Goal: Transaction & Acquisition: Purchase product/service

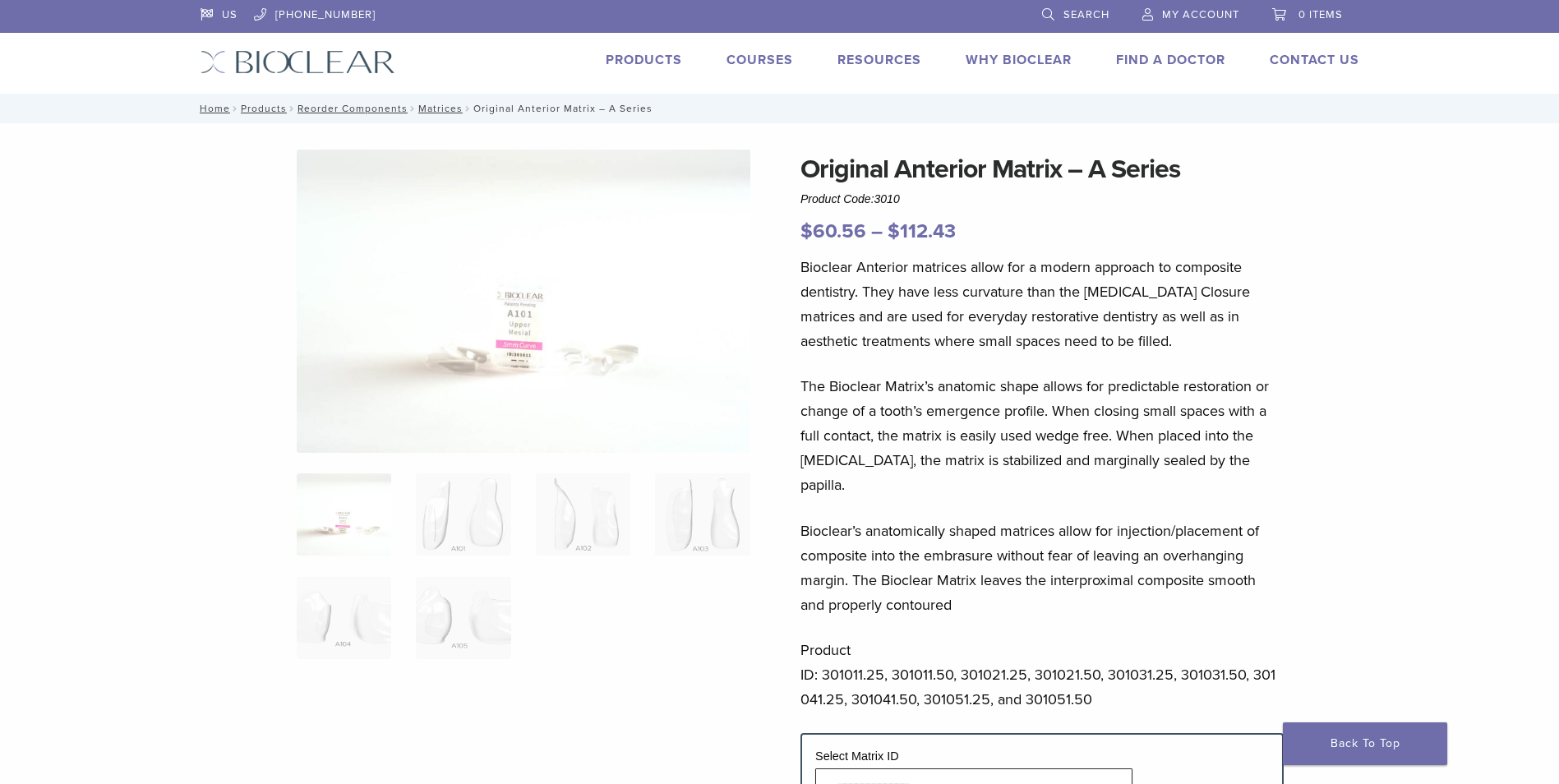
click at [1070, 14] on span "Search" at bounding box center [1086, 14] width 46 height 13
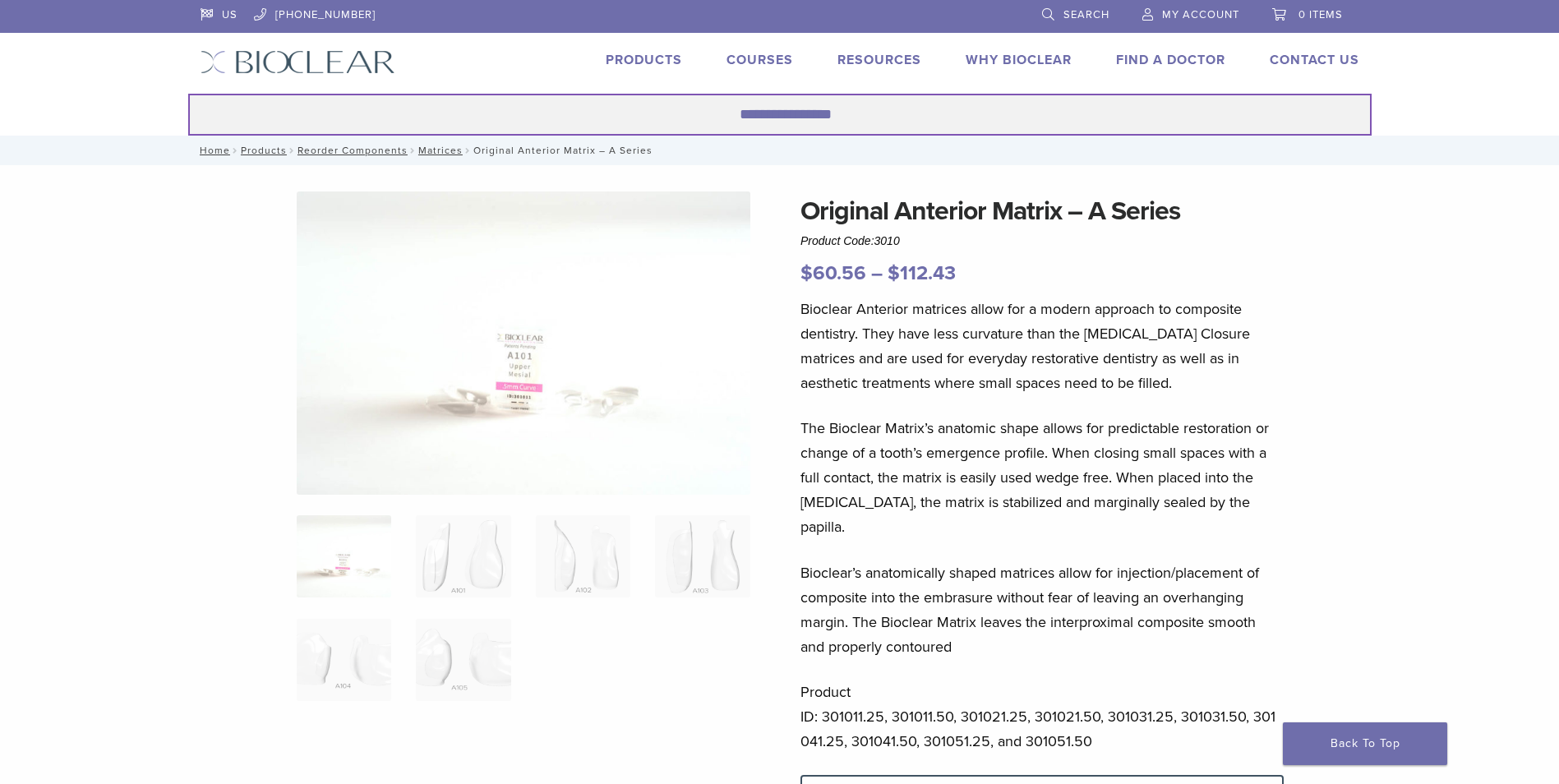
click at [627, 121] on input "Search for:" at bounding box center [779, 115] width 1183 height 42
type input "*"
type input "**********"
click at [187, 93] on button "Search" at bounding box center [187, 93] width 1 height 1
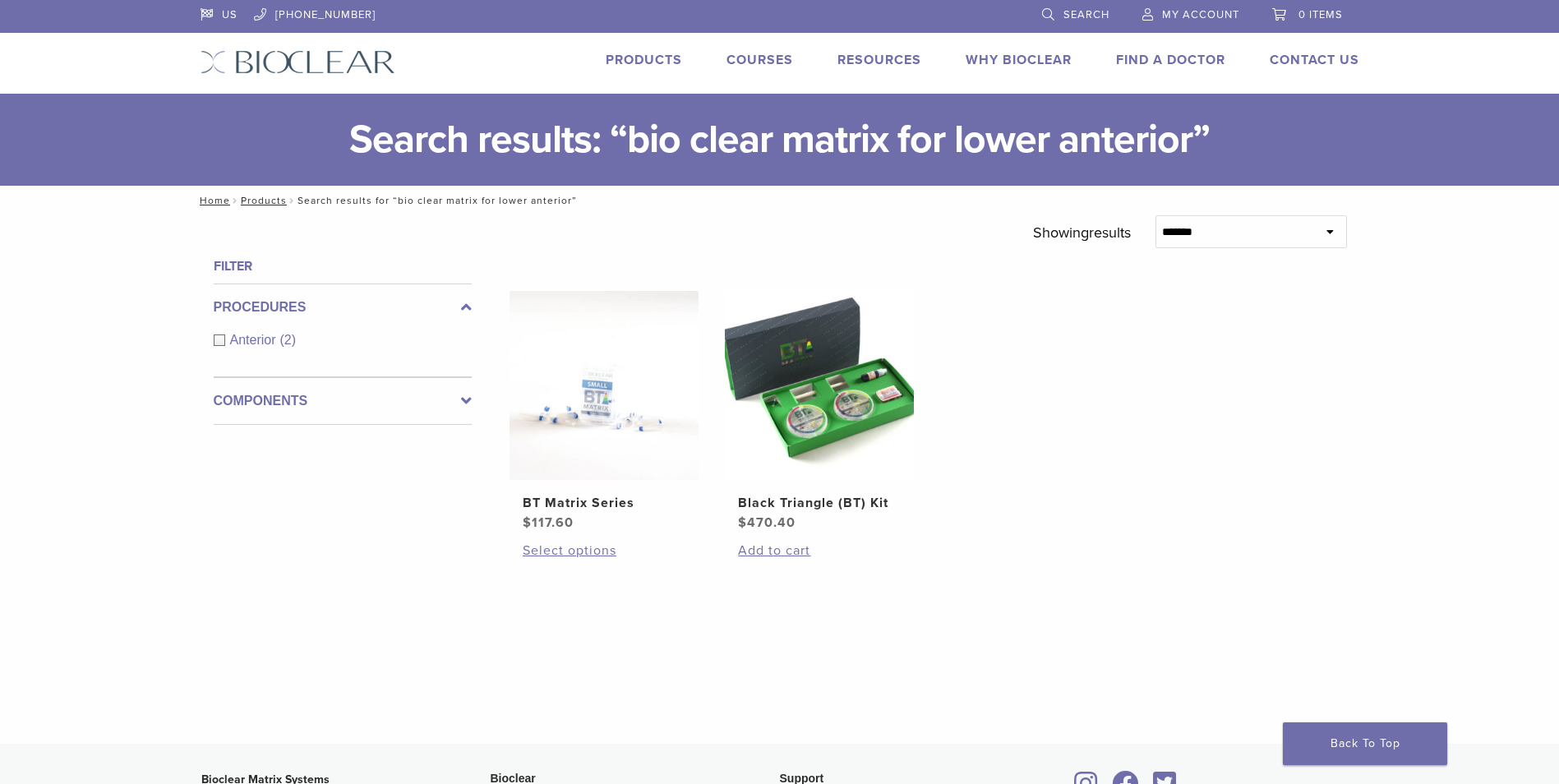
click at [1061, 10] on link "Search" at bounding box center [1075, 12] width 68 height 25
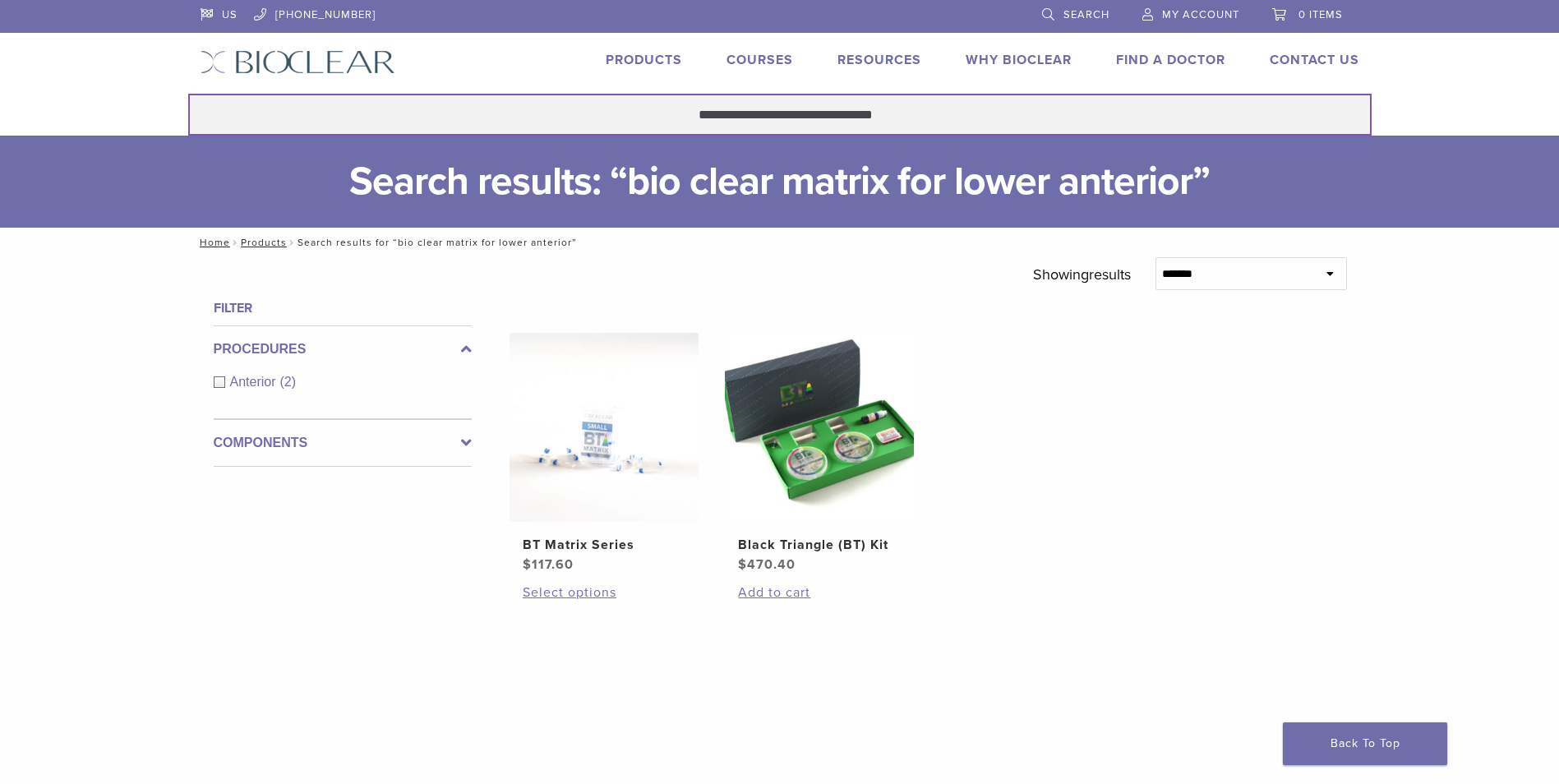
click at [550, 110] on input "**********" at bounding box center [779, 115] width 1183 height 42
type input "**********"
click at [187, 93] on button "Search" at bounding box center [187, 93] width 1 height 1
drag, startPoint x: 943, startPoint y: 119, endPoint x: 532, endPoint y: 128, distance: 411.1
click at [532, 128] on input "**********" at bounding box center [779, 115] width 1183 height 42
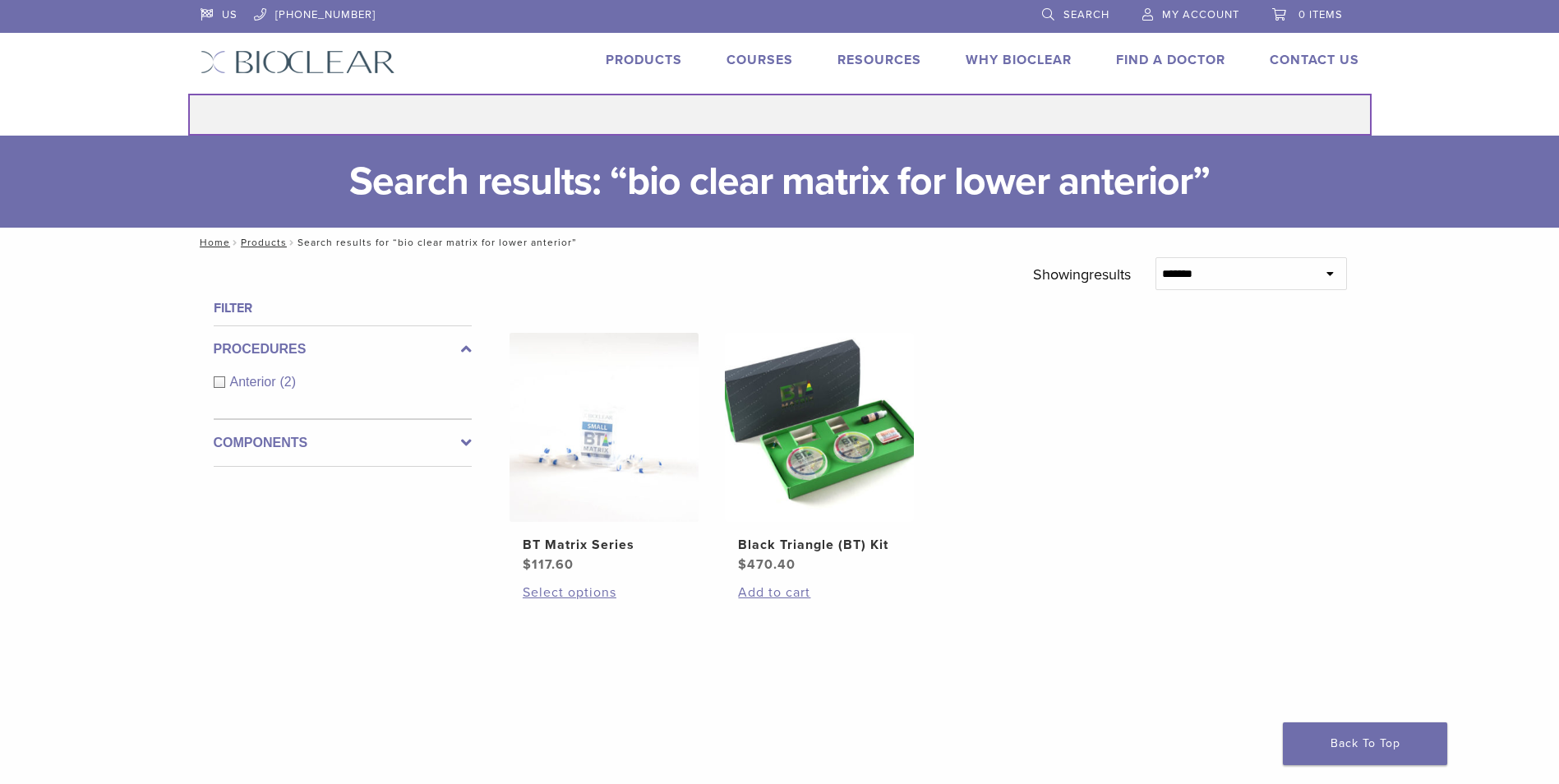
type input "*"
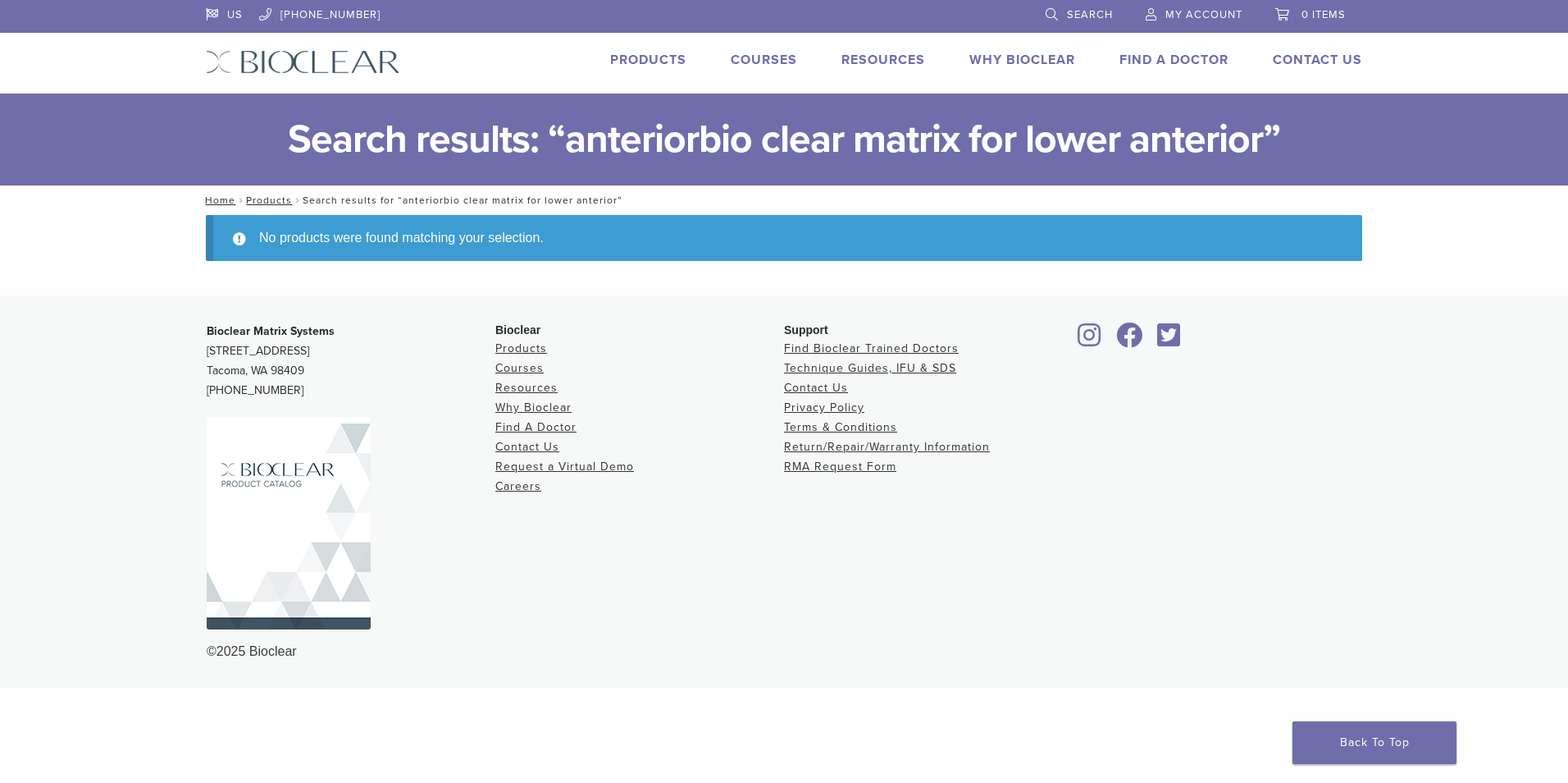
click at [1111, 14] on span "Search" at bounding box center [1089, 14] width 46 height 13
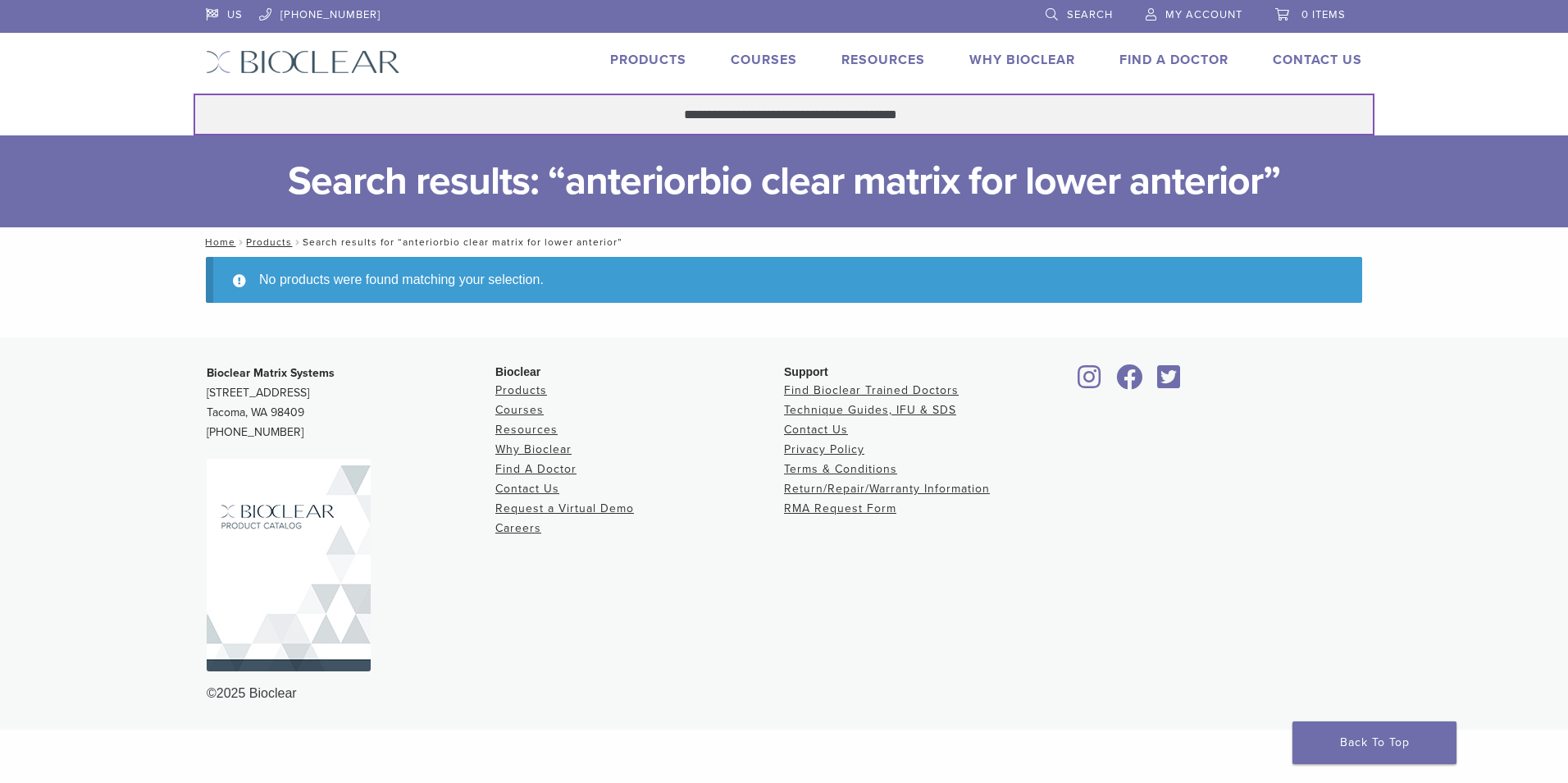
drag, startPoint x: 935, startPoint y: 117, endPoint x: 593, endPoint y: 99, distance: 342.5
click at [593, 99] on input "**********" at bounding box center [784, 115] width 1181 height 42
type input "********"
click at [193, 93] on button "Search" at bounding box center [193, 93] width 1 height 1
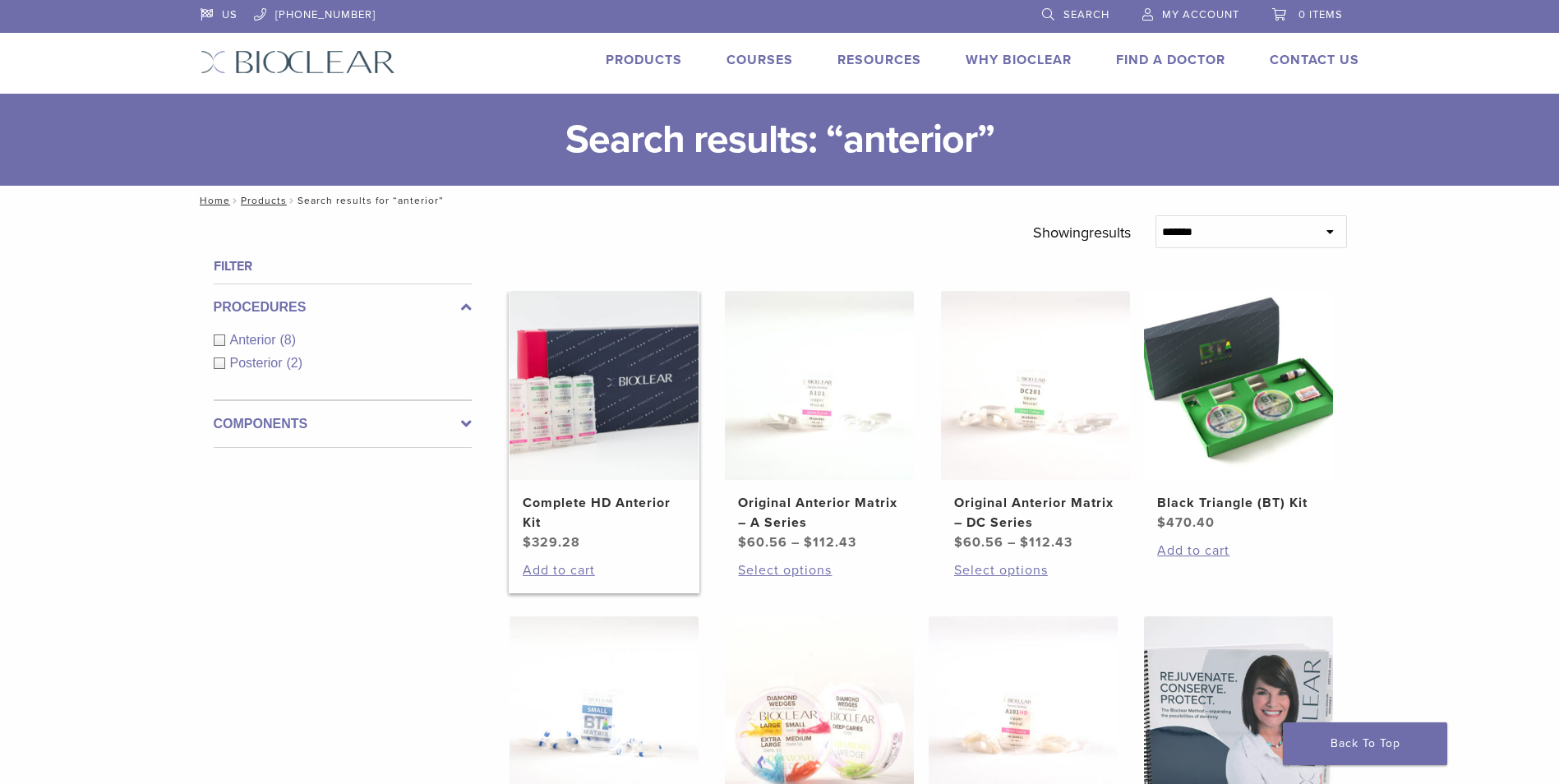
click at [572, 427] on img at bounding box center [603, 385] width 189 height 189
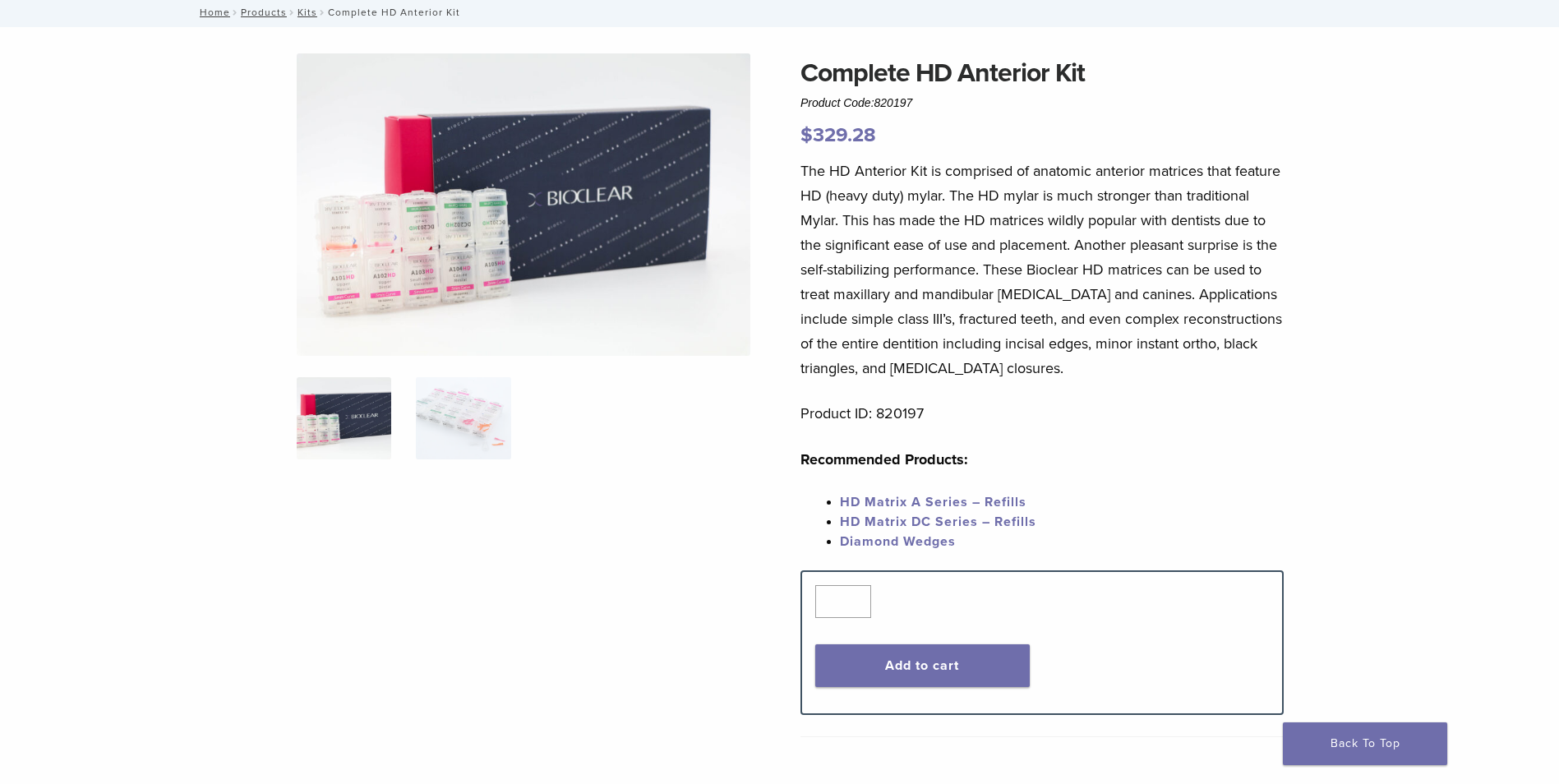
scroll to position [83, 0]
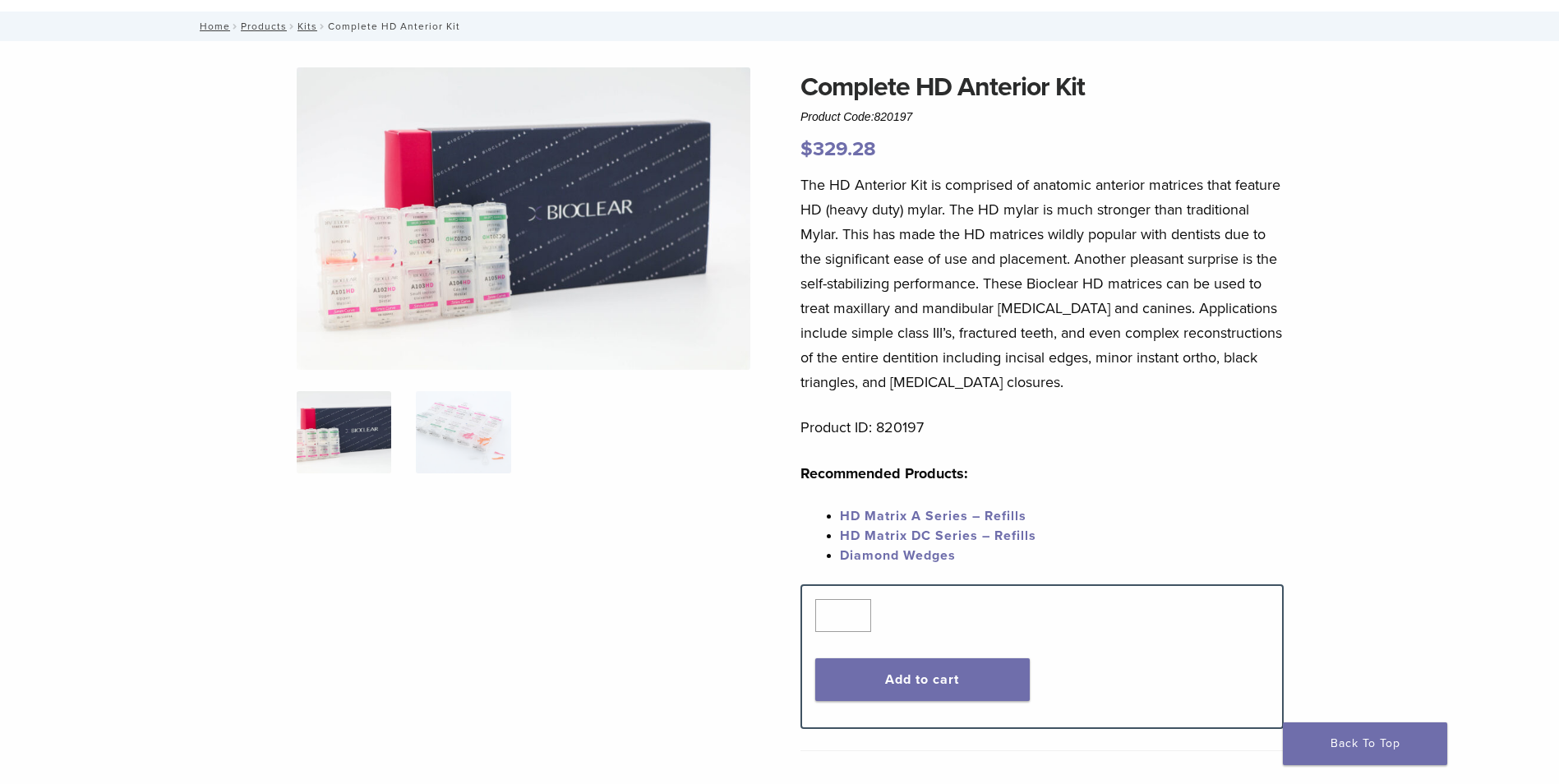
click at [467, 257] on img at bounding box center [523, 219] width 453 height 302
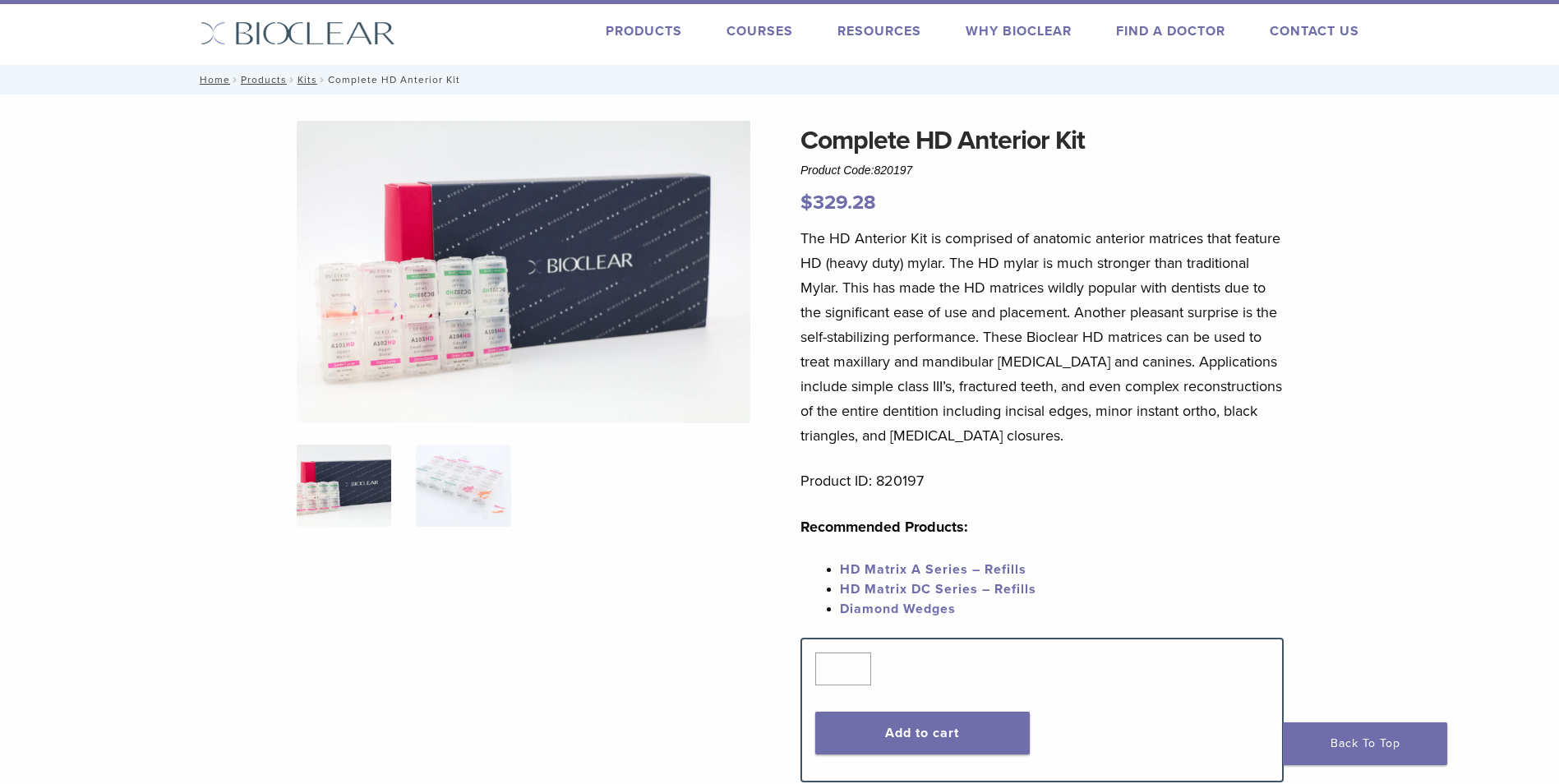
scroll to position [0, 0]
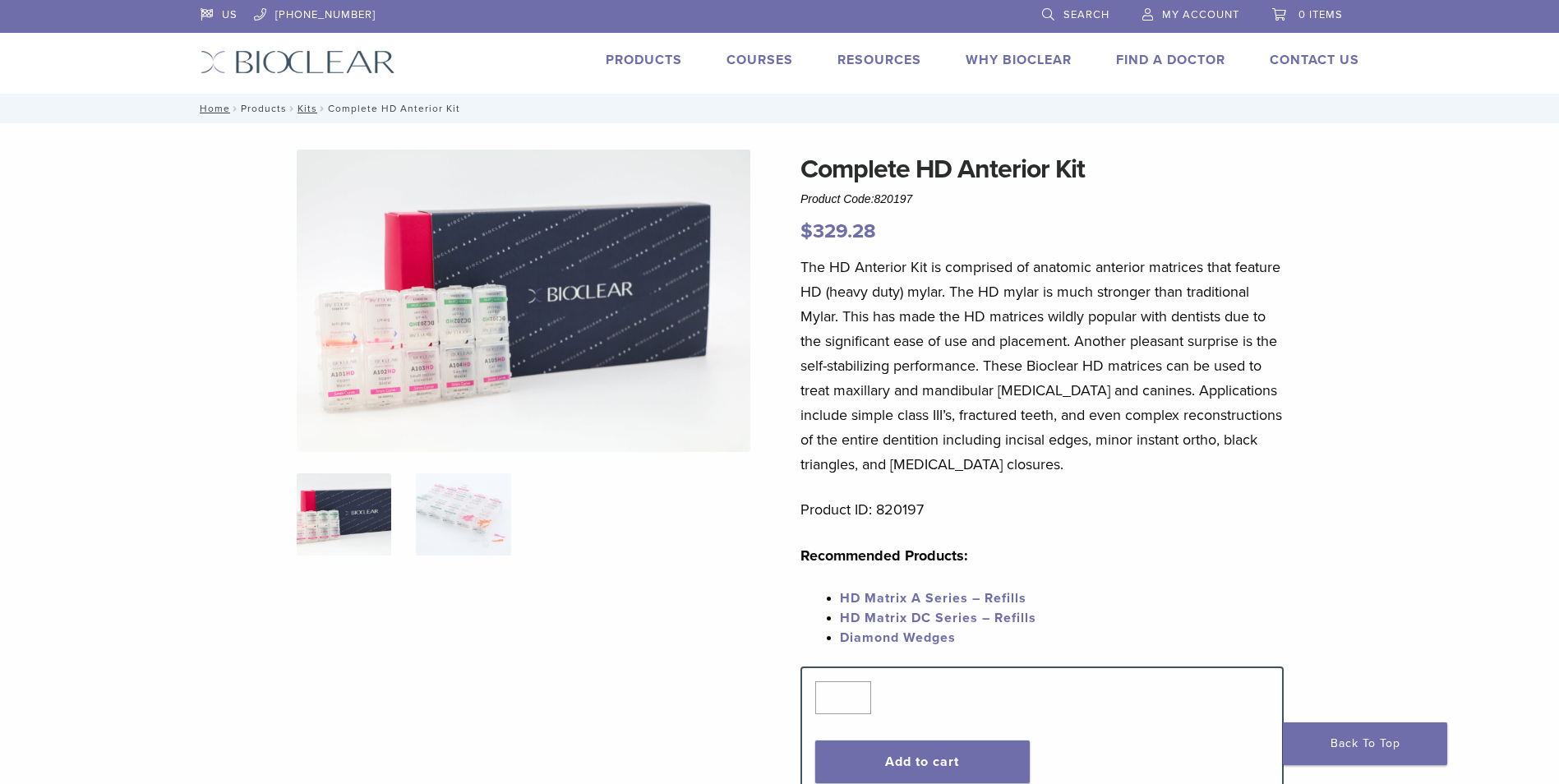
click at [250, 110] on link "Products" at bounding box center [263, 108] width 46 height 11
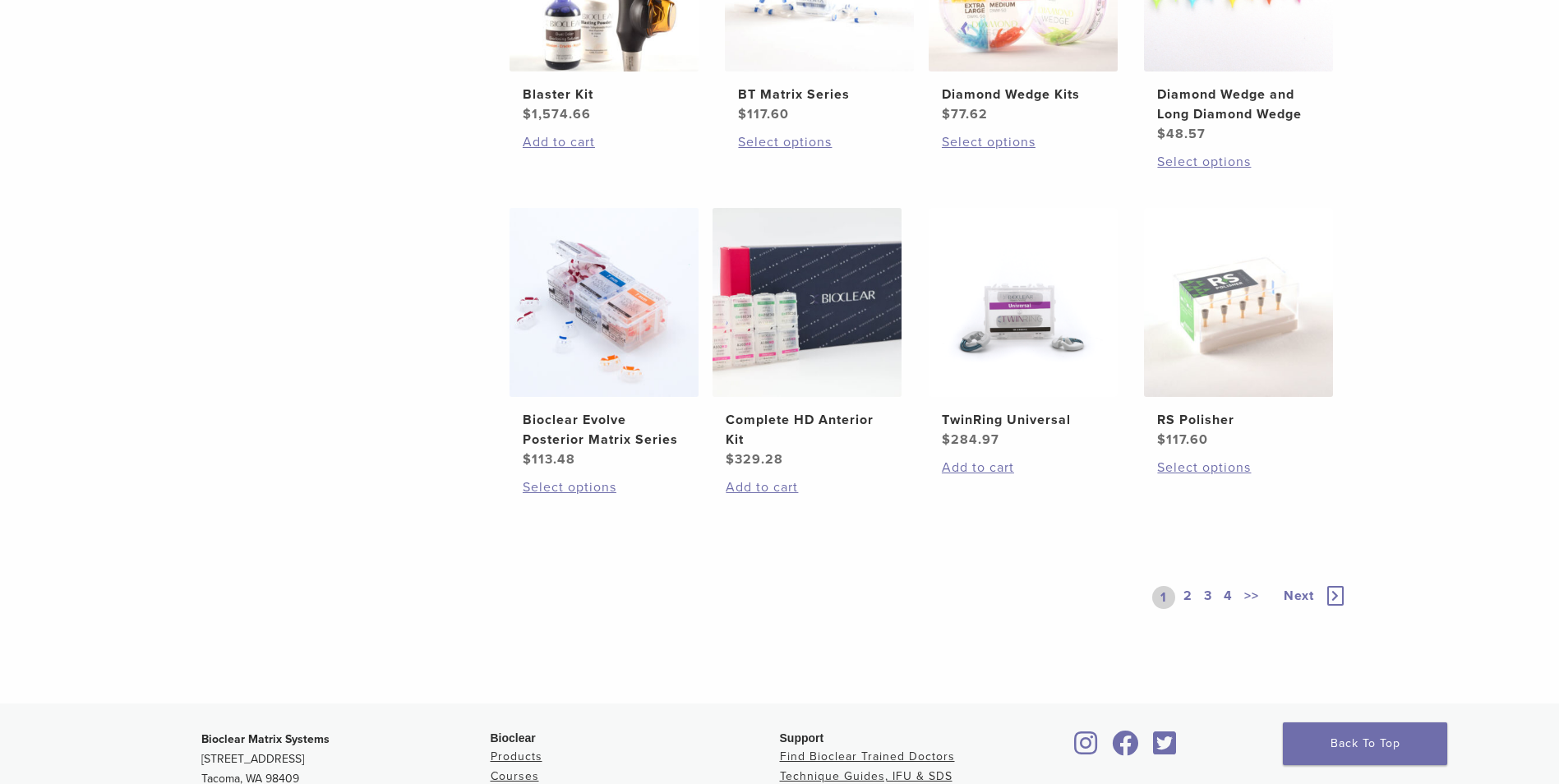
scroll to position [1150, 0]
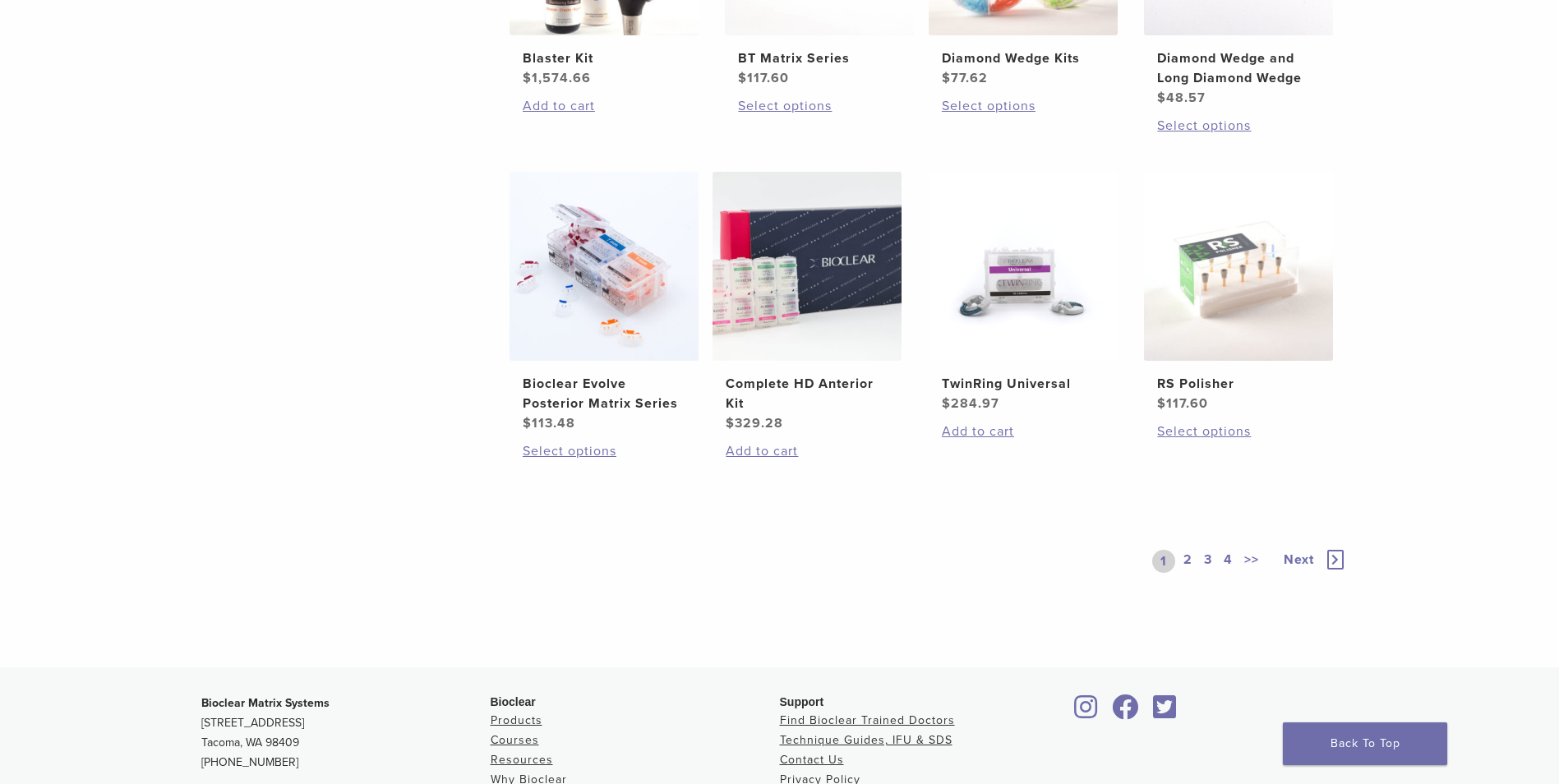
click at [1182, 556] on link "2" at bounding box center [1188, 561] width 16 height 23
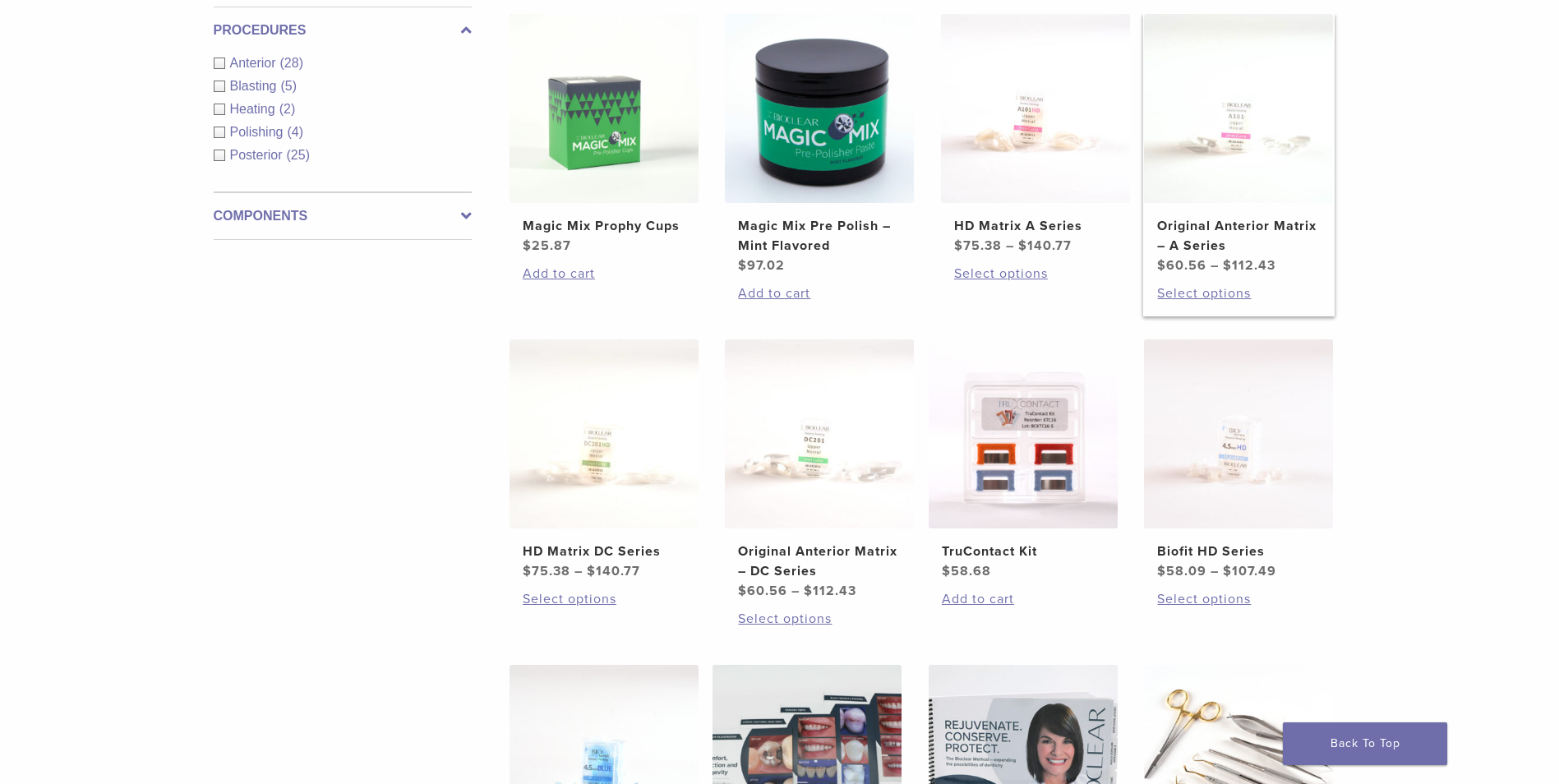
scroll to position [1068, 0]
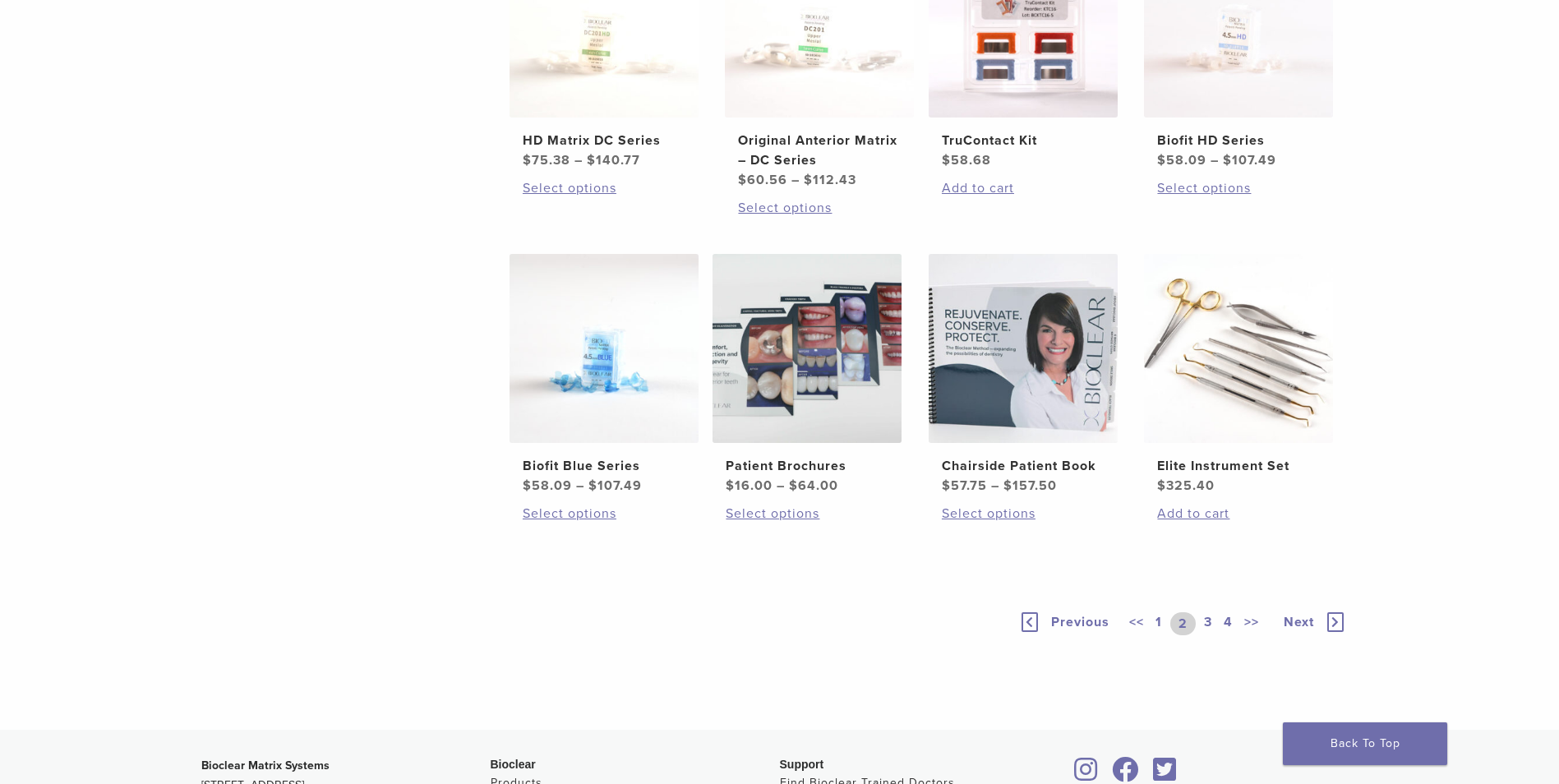
click at [1208, 620] on link "3" at bounding box center [1208, 623] width 15 height 23
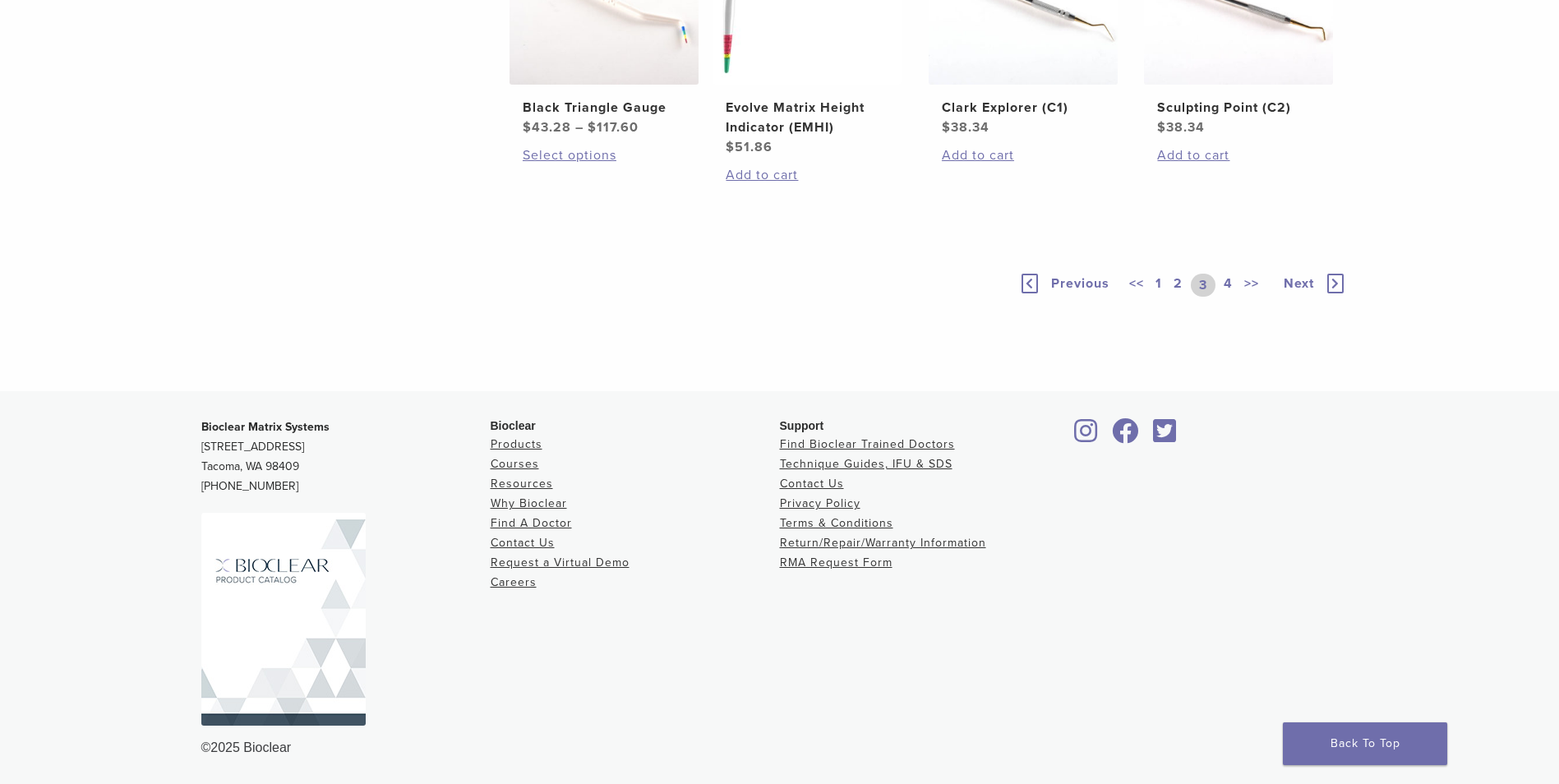
scroll to position [1314, 0]
click at [1231, 297] on link "4" at bounding box center [1228, 285] width 16 height 23
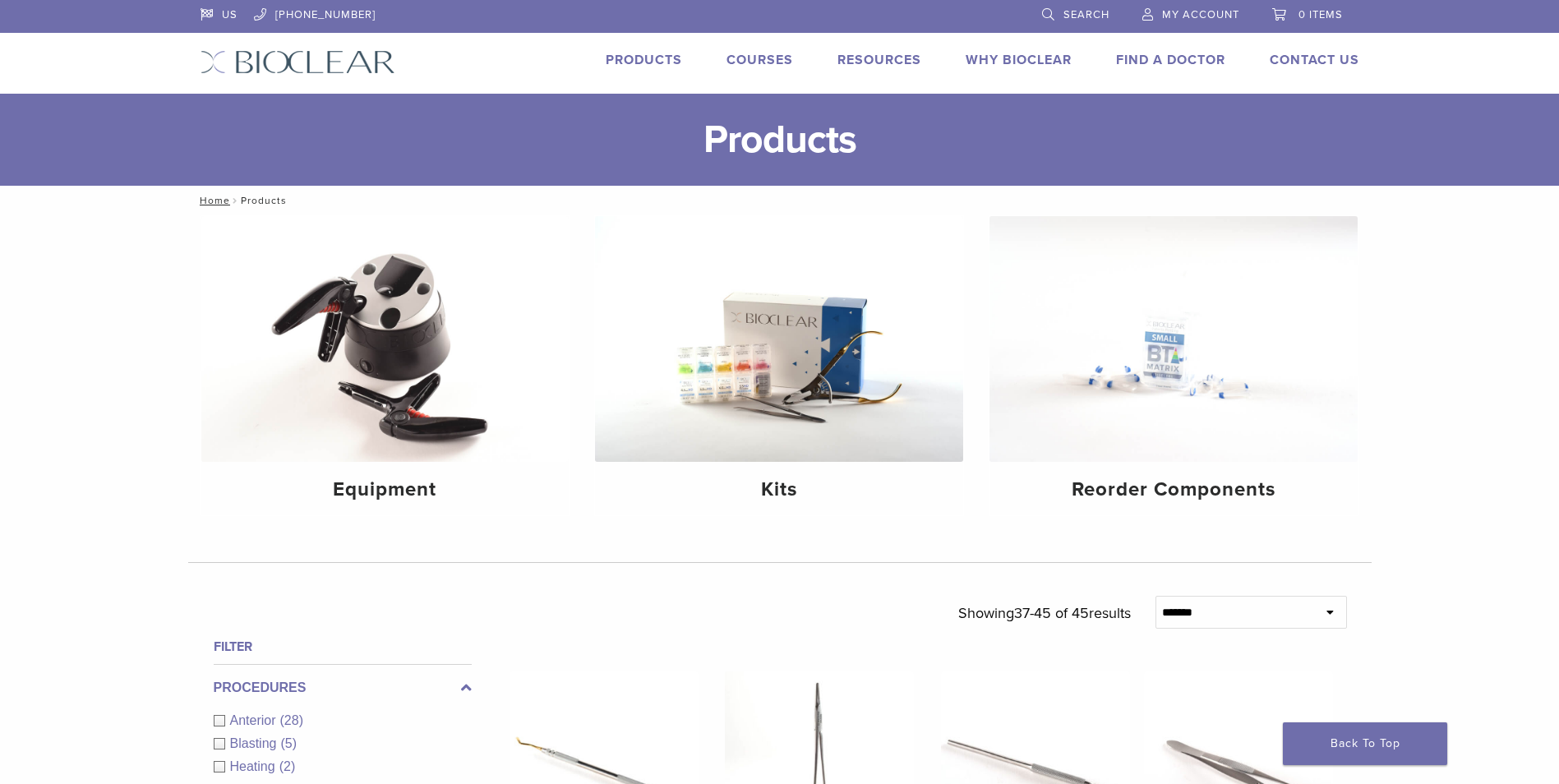
click at [639, 55] on link "Products" at bounding box center [644, 60] width 76 height 17
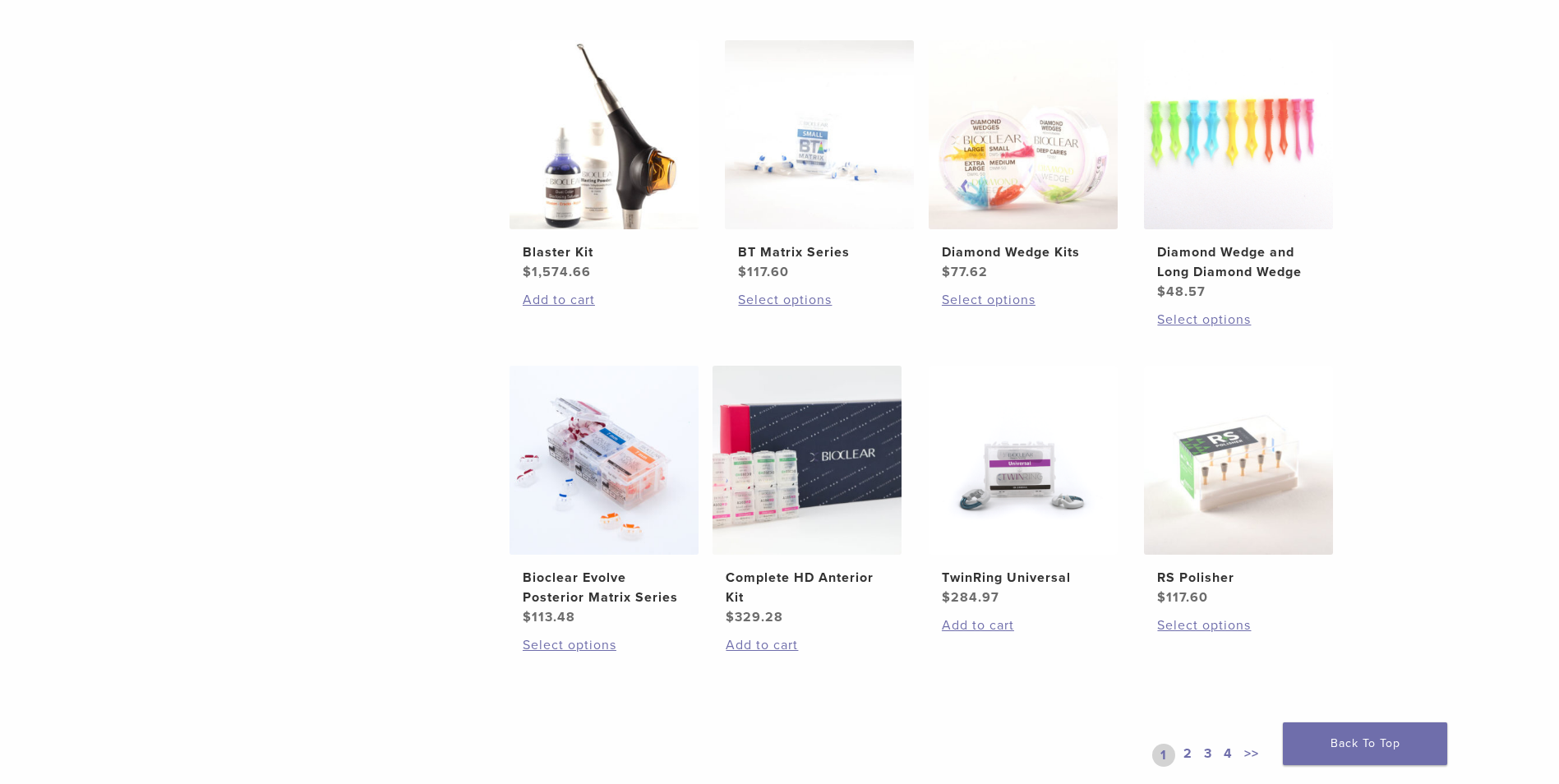
scroll to position [986, 0]
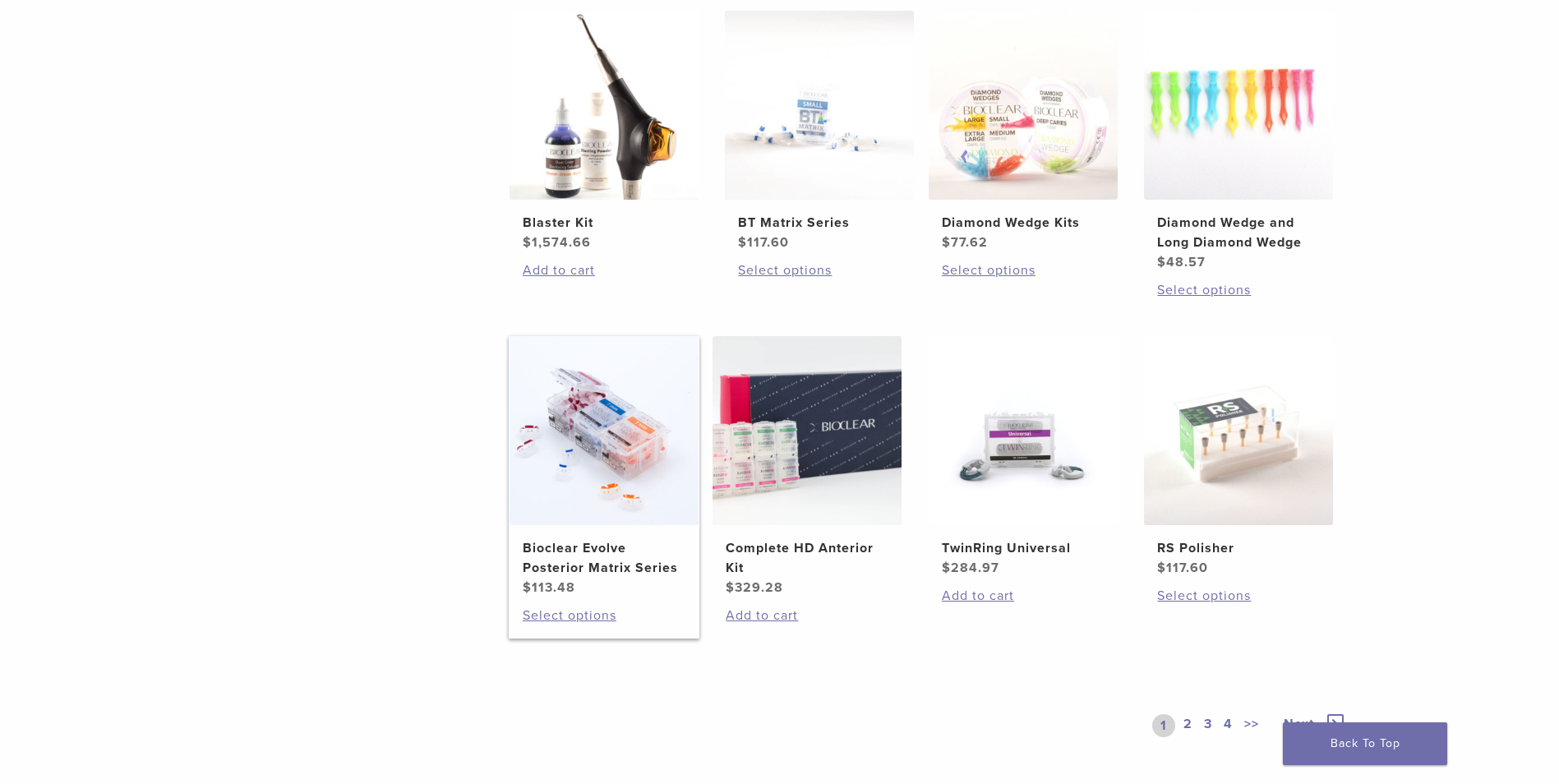
click at [543, 443] on img at bounding box center [603, 430] width 189 height 189
